Goal: Navigation & Orientation: Find specific page/section

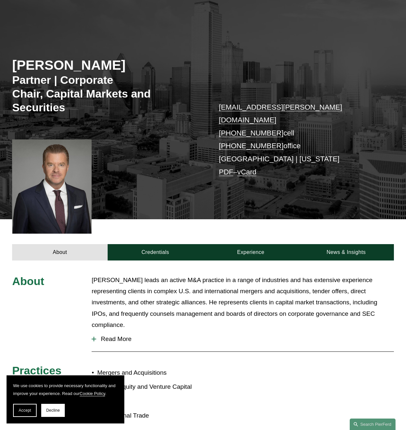
scroll to position [65, 0]
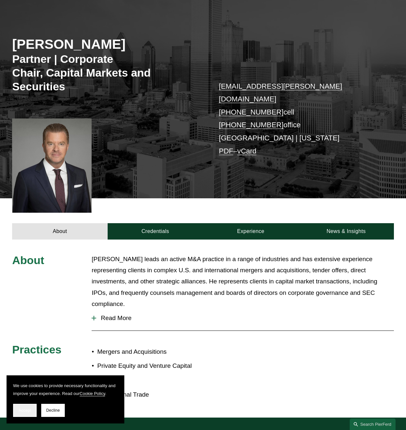
click at [19, 408] on button "Accept" at bounding box center [25, 410] width 24 height 13
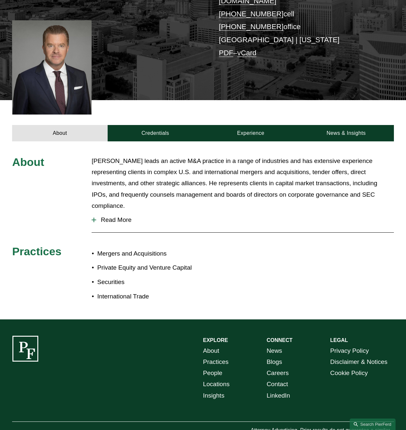
scroll to position [184, 0]
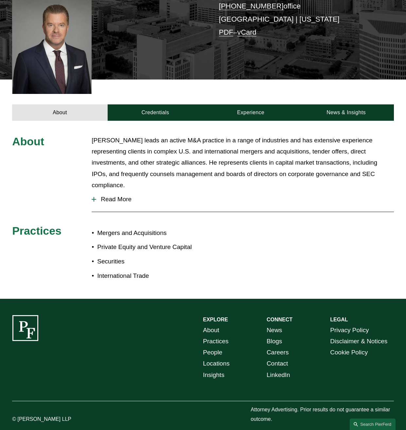
click at [205, 325] on link "About" at bounding box center [211, 330] width 16 height 11
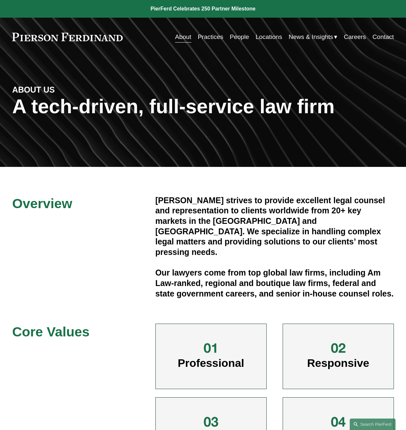
click at [239, 36] on link "People" at bounding box center [239, 37] width 19 height 12
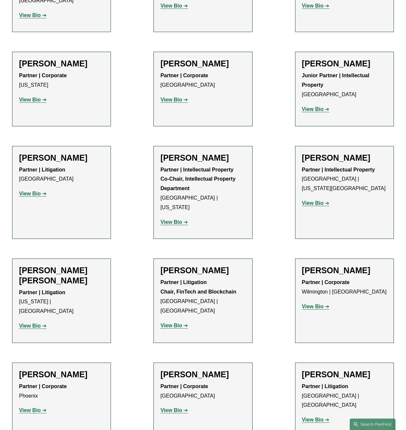
scroll to position [4351, 0]
